Goal: Task Accomplishment & Management: Manage account settings

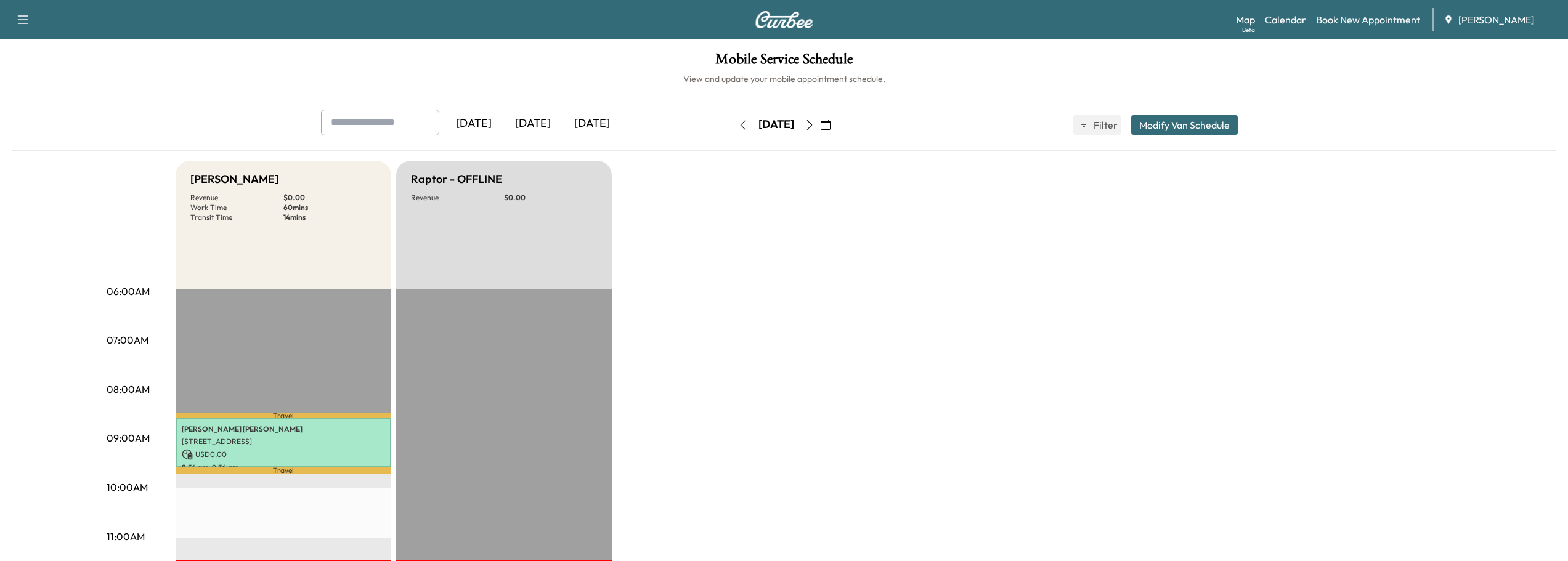
scroll to position [246, 0]
click at [814, 124] on icon "button" at bounding box center [809, 124] width 10 height 10
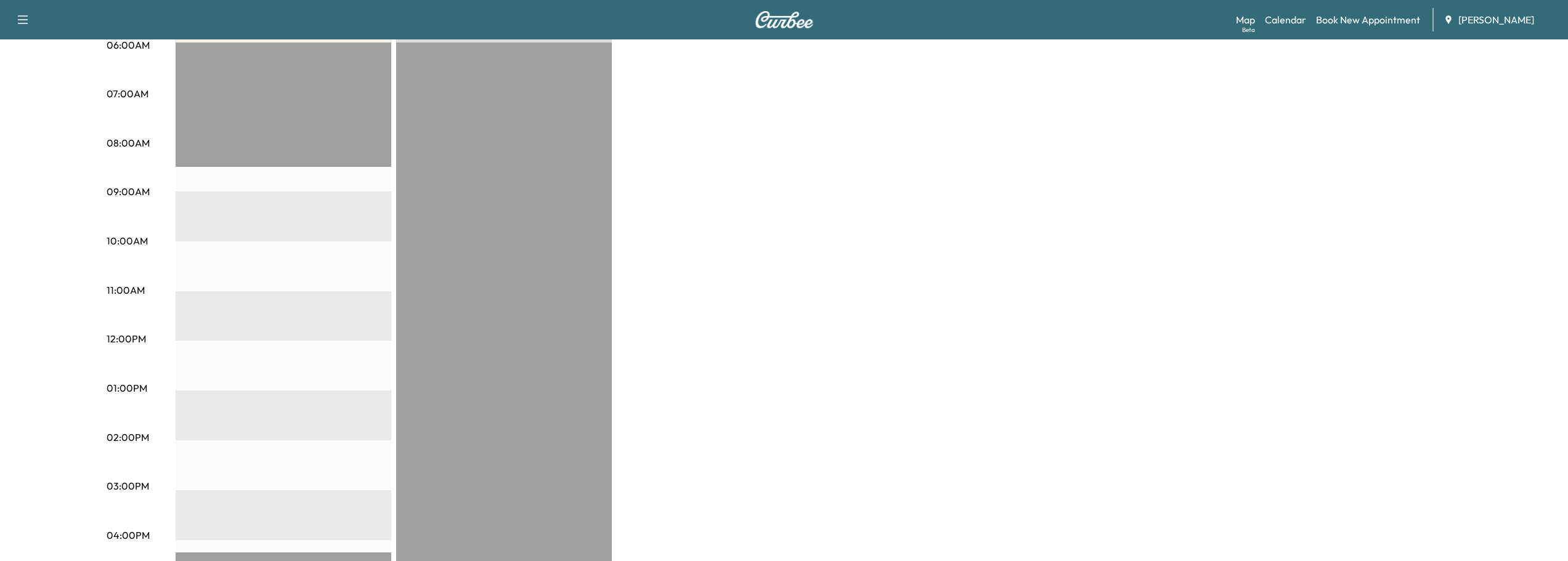
scroll to position [185, 0]
